Goal: Navigation & Orientation: Find specific page/section

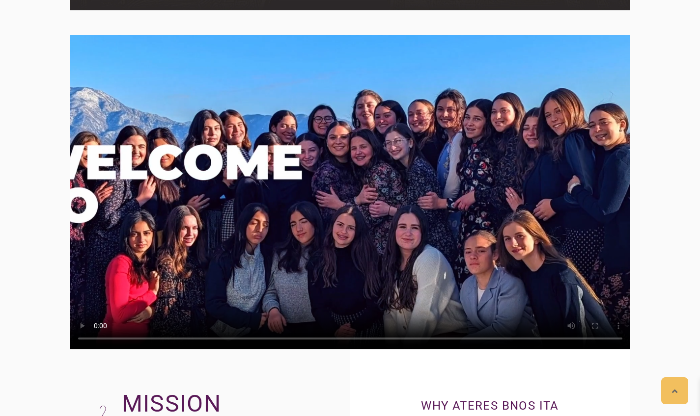
scroll to position [1420, 0]
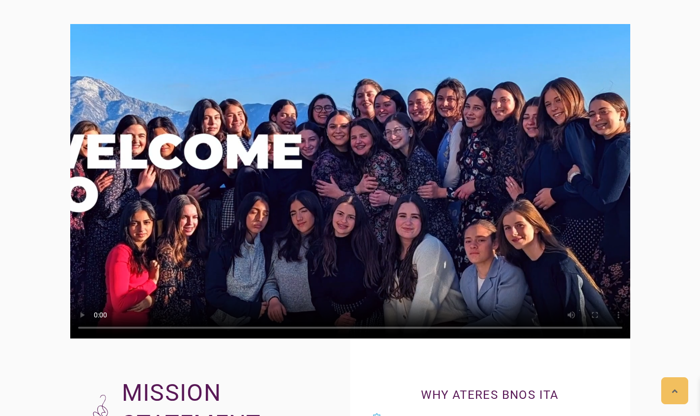
click at [329, 171] on video at bounding box center [350, 181] width 560 height 315
click at [222, 330] on video at bounding box center [350, 181] width 560 height 315
click at [226, 330] on video at bounding box center [350, 181] width 560 height 315
click at [228, 329] on video at bounding box center [350, 181] width 560 height 315
click at [233, 330] on video at bounding box center [350, 181] width 560 height 315
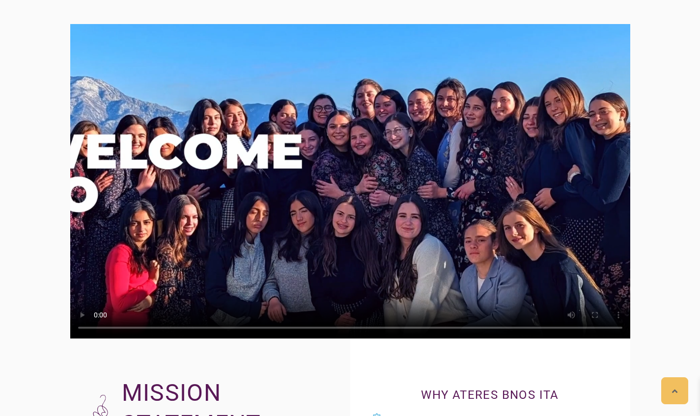
click at [240, 329] on video at bounding box center [350, 181] width 560 height 315
click at [244, 329] on video at bounding box center [350, 181] width 560 height 315
click at [258, 328] on video at bounding box center [350, 181] width 560 height 315
click at [265, 328] on video at bounding box center [350, 181] width 560 height 315
click at [272, 329] on video at bounding box center [350, 181] width 560 height 315
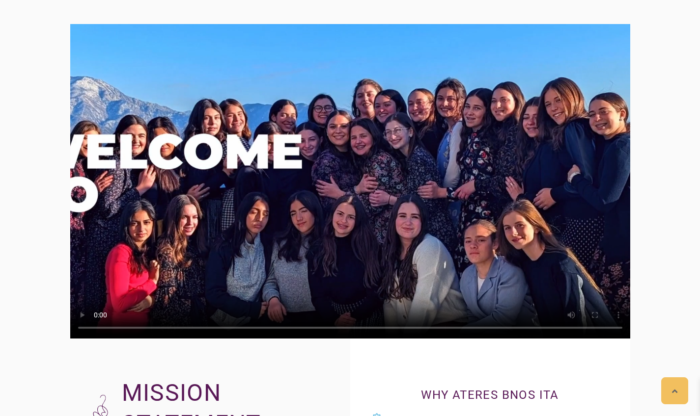
click at [285, 284] on video at bounding box center [350, 181] width 560 height 315
click at [295, 327] on video at bounding box center [350, 181] width 560 height 315
click at [312, 325] on video at bounding box center [350, 181] width 560 height 315
click at [339, 327] on video at bounding box center [350, 181] width 560 height 315
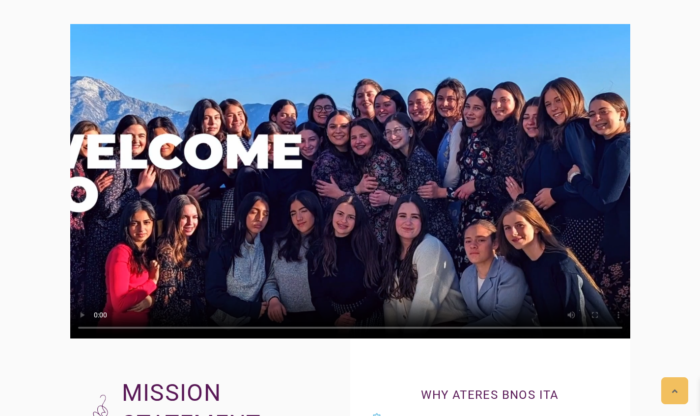
click at [349, 327] on video at bounding box center [350, 181] width 560 height 315
click at [345, 328] on video at bounding box center [350, 181] width 560 height 315
click at [373, 328] on video at bounding box center [350, 181] width 560 height 315
click at [384, 329] on video at bounding box center [350, 181] width 560 height 315
click at [394, 329] on video at bounding box center [350, 181] width 560 height 315
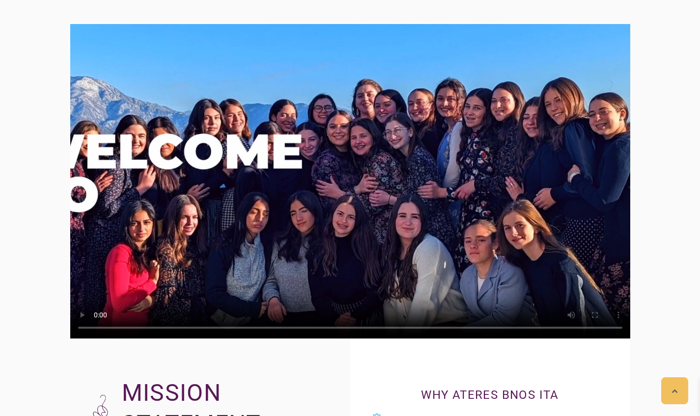
click at [412, 329] on video at bounding box center [350, 181] width 560 height 315
click at [412, 271] on video at bounding box center [350, 181] width 560 height 315
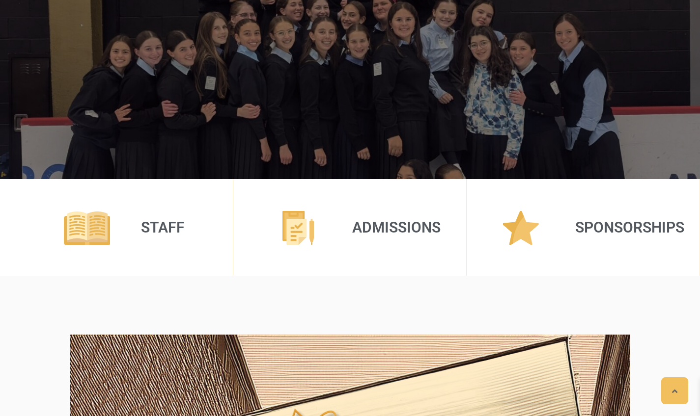
scroll to position [200, 0]
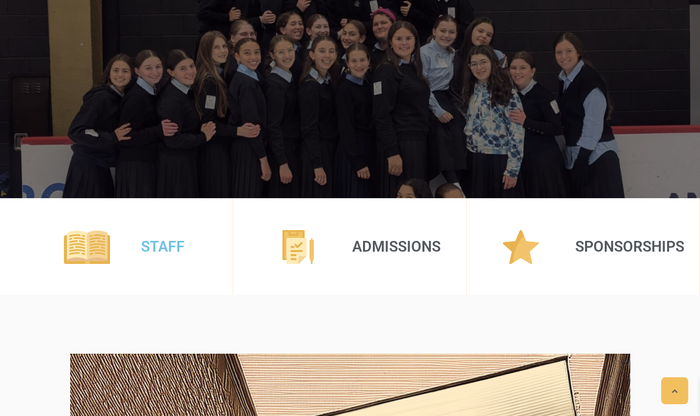
click at [169, 260] on div at bounding box center [163, 263] width 44 height 15
click at [164, 244] on link "Staff" at bounding box center [163, 246] width 44 height 17
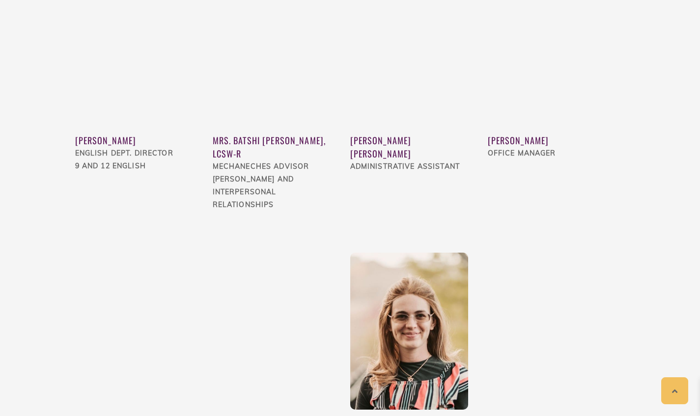
scroll to position [1157, 0]
